Goal: Book appointment/travel/reservation

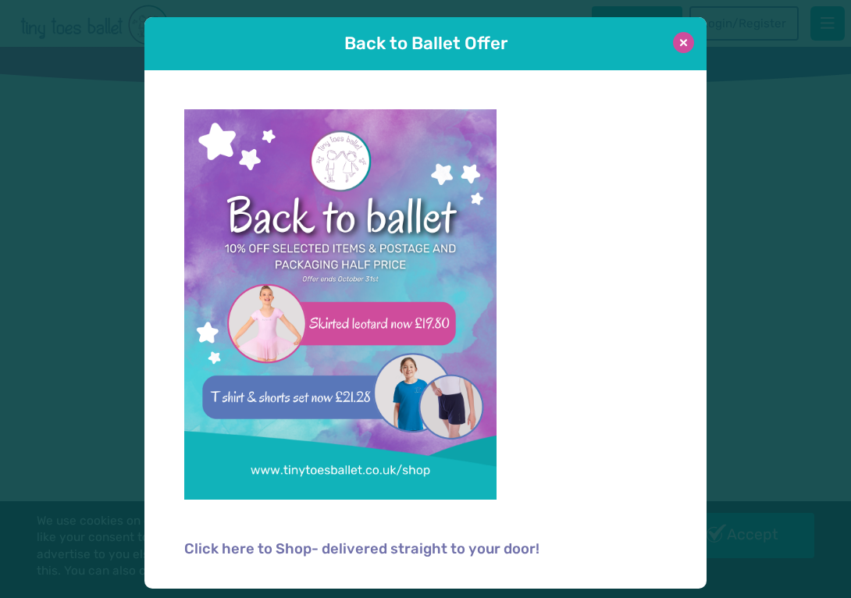
click at [684, 41] on button at bounding box center [683, 42] width 21 height 21
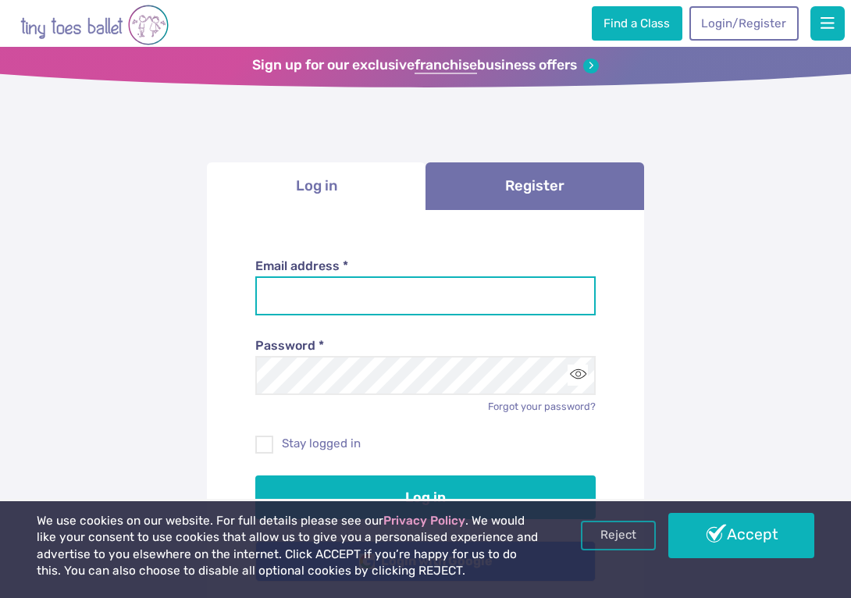
click at [393, 282] on input "Email address *" at bounding box center [425, 295] width 341 height 39
type input "**********"
click at [255, 475] on button "Log in" at bounding box center [425, 497] width 341 height 44
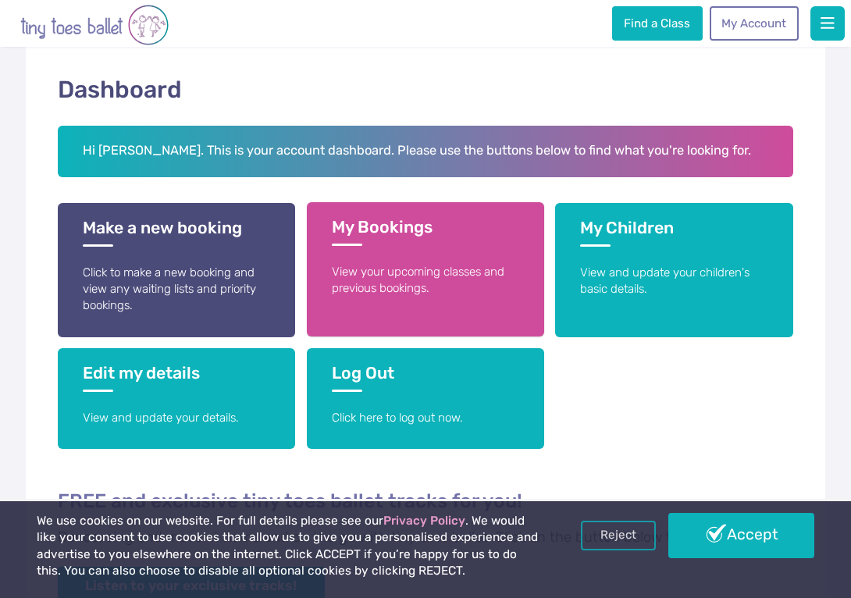
scroll to position [208, 0]
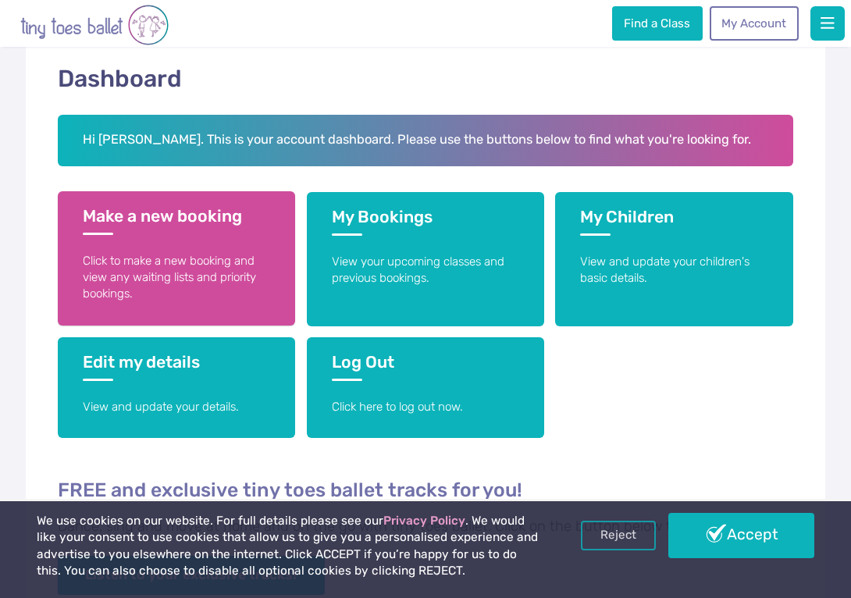
click at [218, 289] on p "Click to make a new booking and view any waiting lists and priority bookings." at bounding box center [177, 278] width 188 height 50
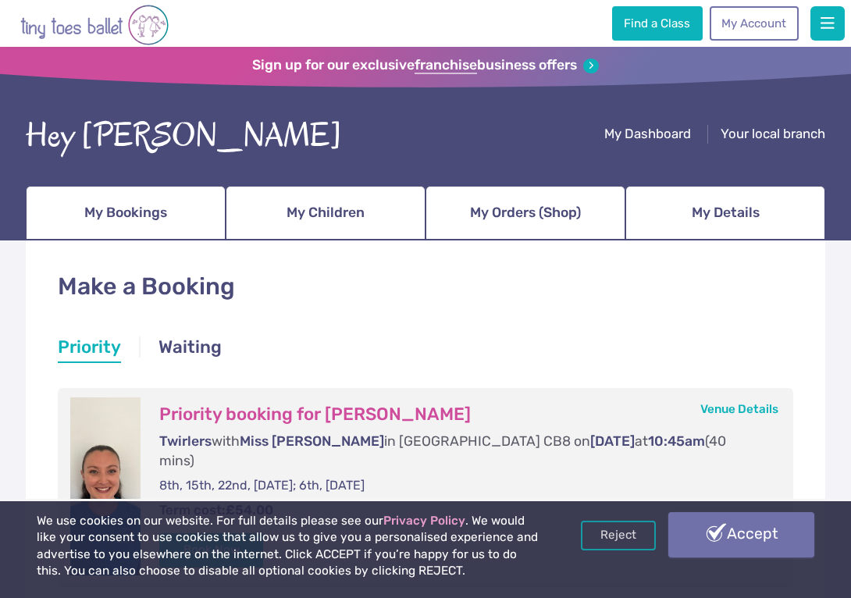
click at [727, 554] on link "Accept" at bounding box center [741, 534] width 146 height 45
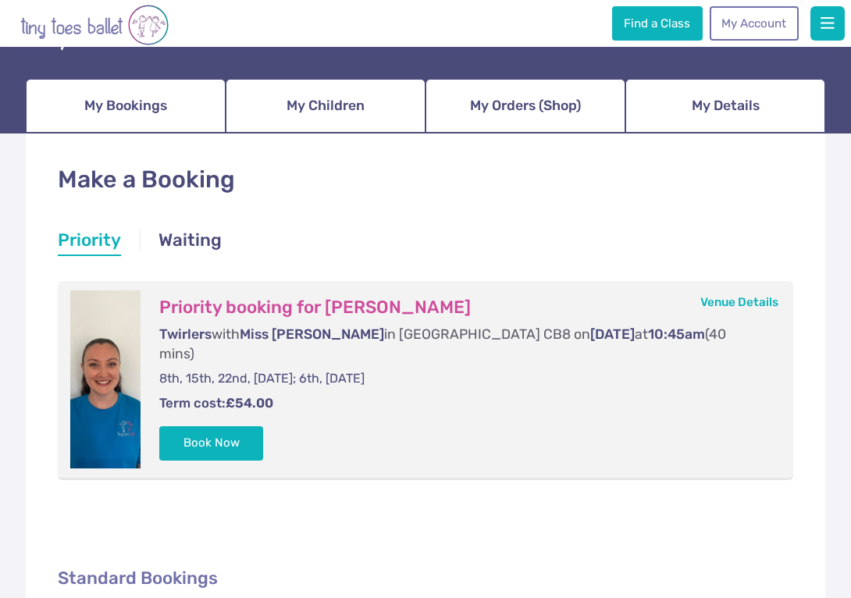
scroll to position [124, 0]
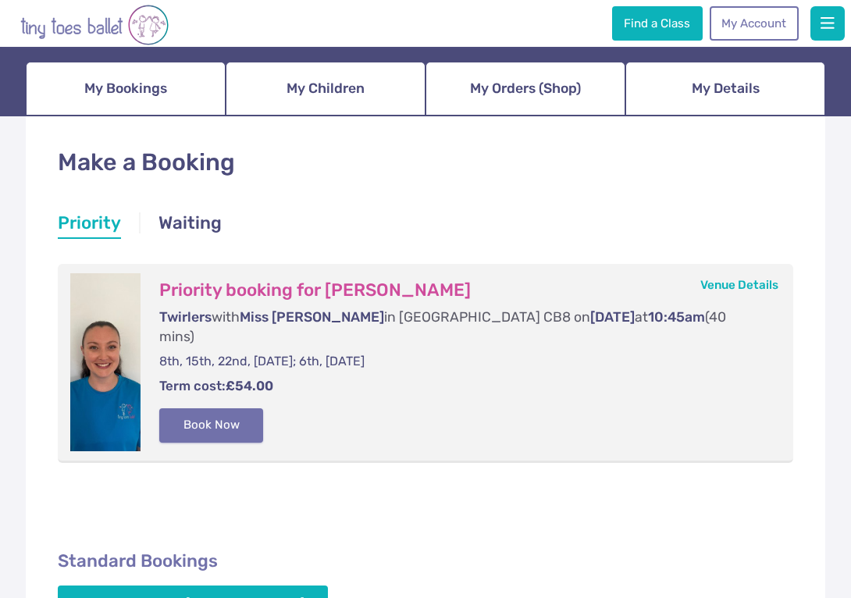
click at [238, 408] on button "Book Now" at bounding box center [211, 425] width 105 height 34
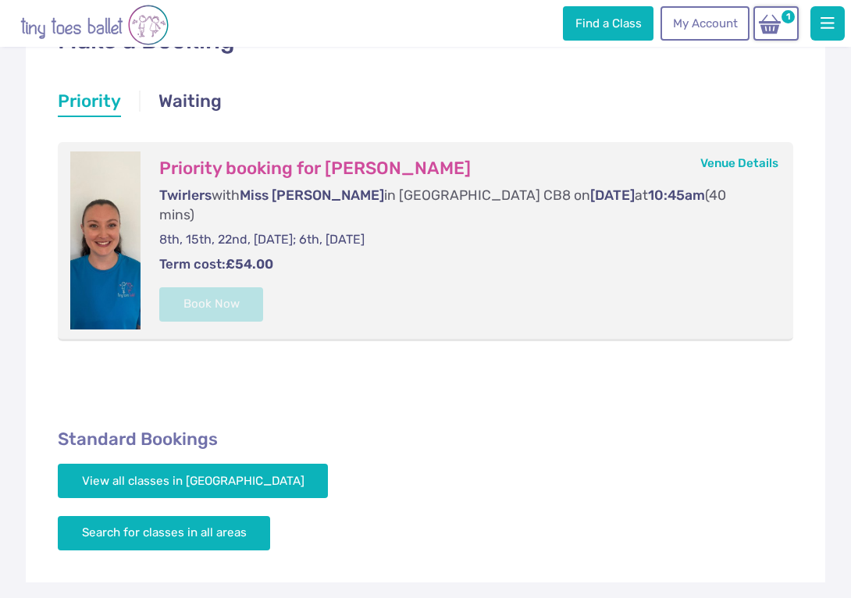
scroll to position [250, 0]
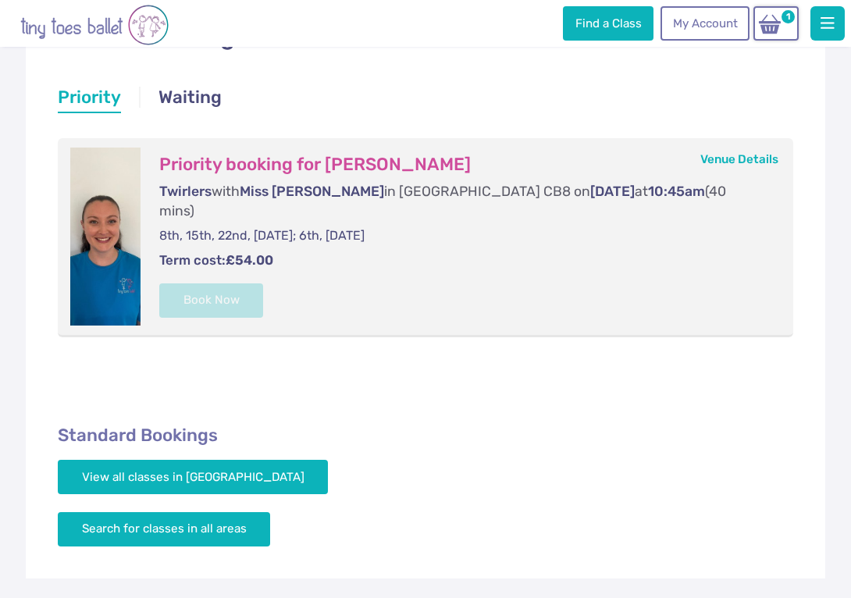
click at [345, 278] on form "Priority booking for Lola Nance Twirlers with Miss Ella in Newmarket CB8 on Sat…" at bounding box center [460, 236] width 641 height 179
click at [776, 27] on img at bounding box center [770, 23] width 30 height 22
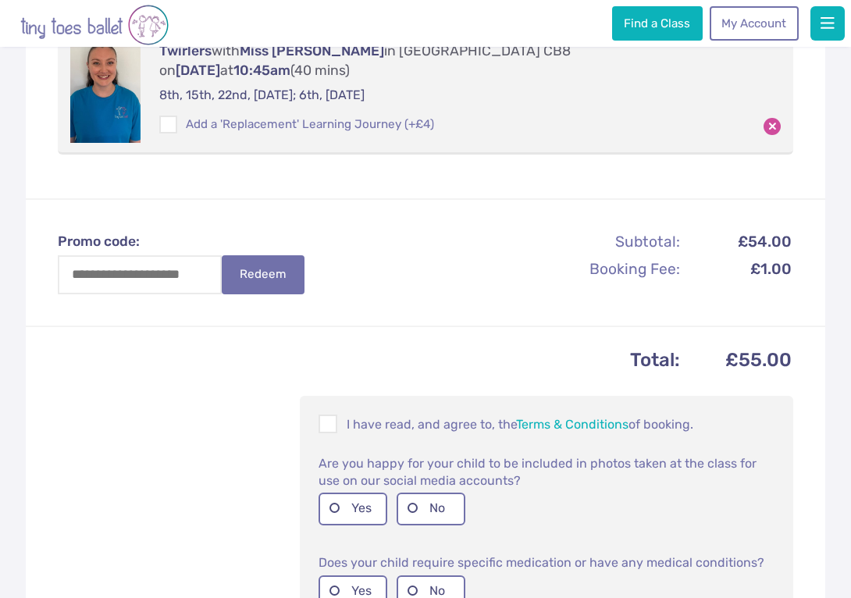
scroll to position [330, 0]
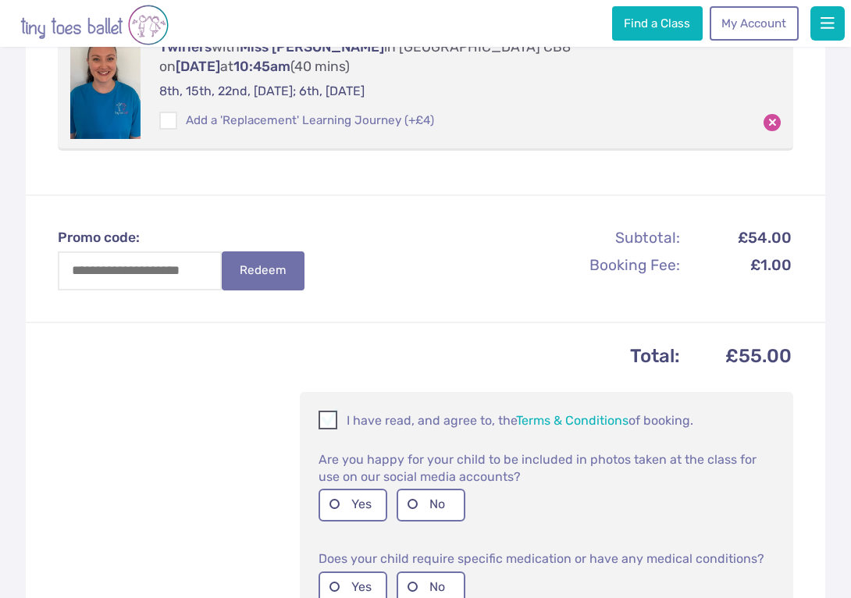
click at [326, 415] on span at bounding box center [328, 422] width 17 height 15
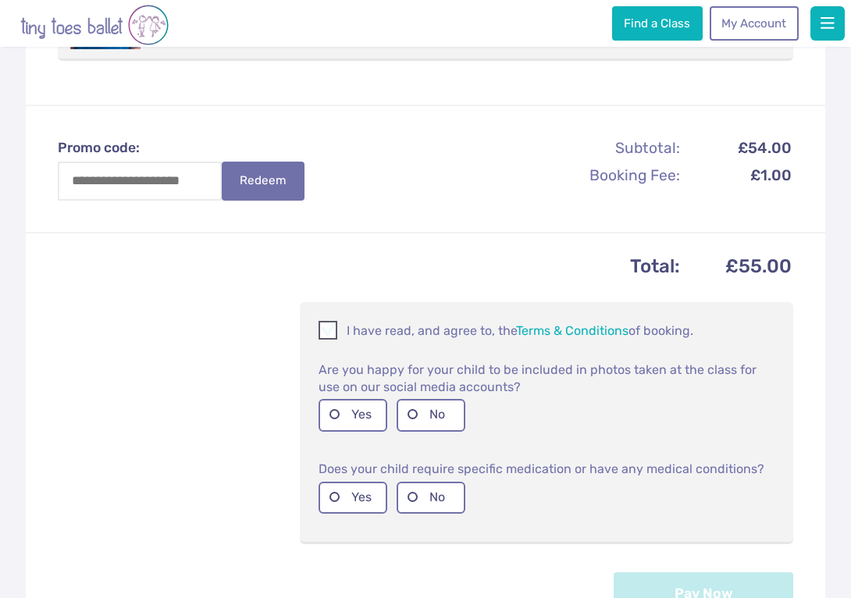
scroll to position [421, 0]
click at [343, 398] on label "Yes" at bounding box center [352, 414] width 69 height 32
click at [343, 481] on label "Yes" at bounding box center [352, 497] width 69 height 32
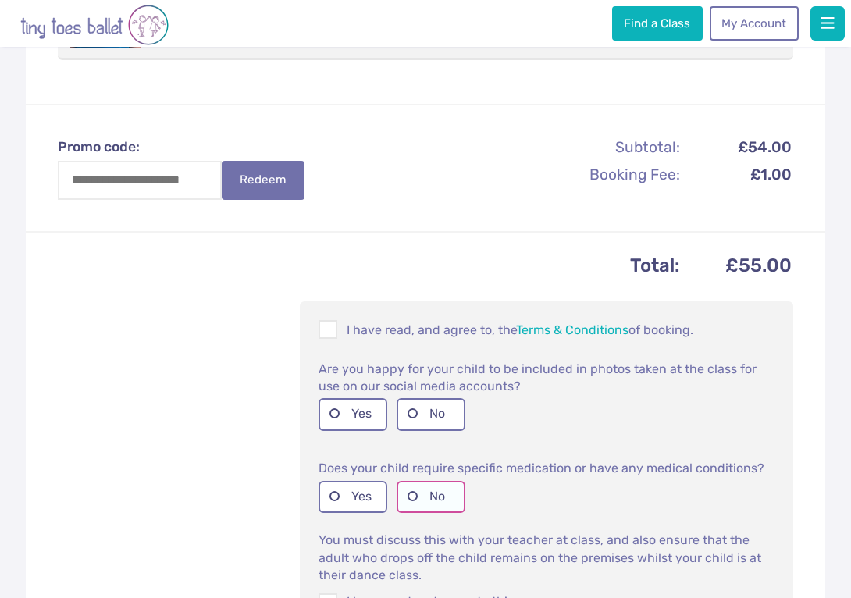
click at [429, 481] on label "No" at bounding box center [430, 497] width 69 height 32
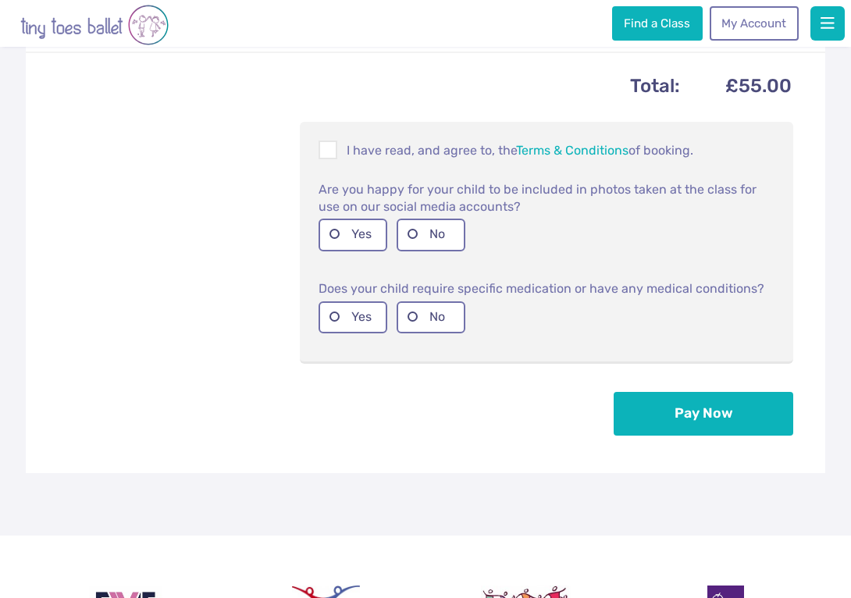
scroll to position [614, 0]
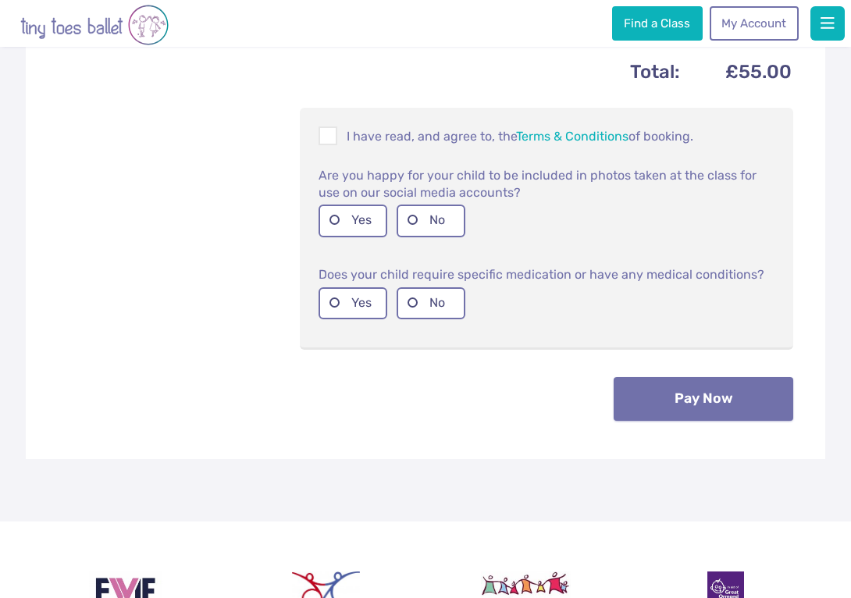
click at [710, 395] on button "Pay Now" at bounding box center [702, 399] width 179 height 44
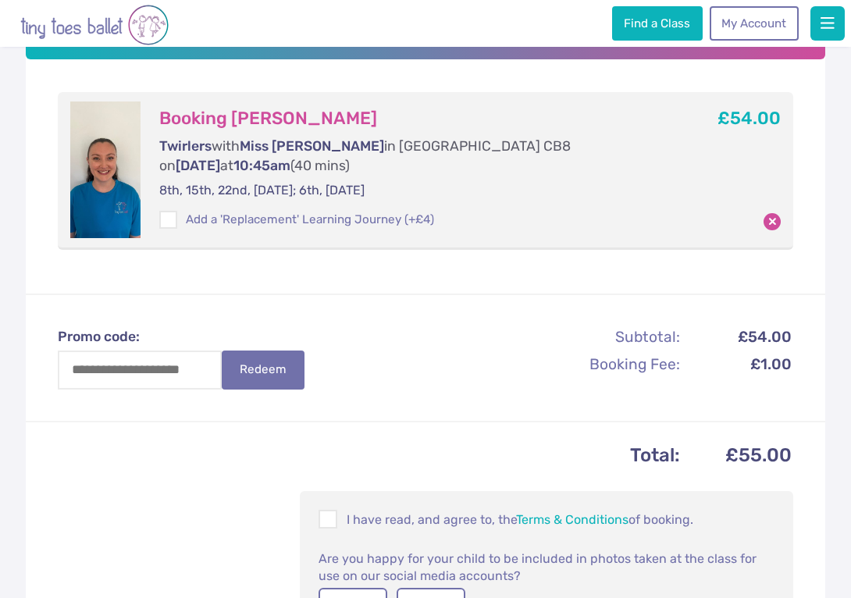
scroll to position [139, 0]
